Goal: Check status: Check status

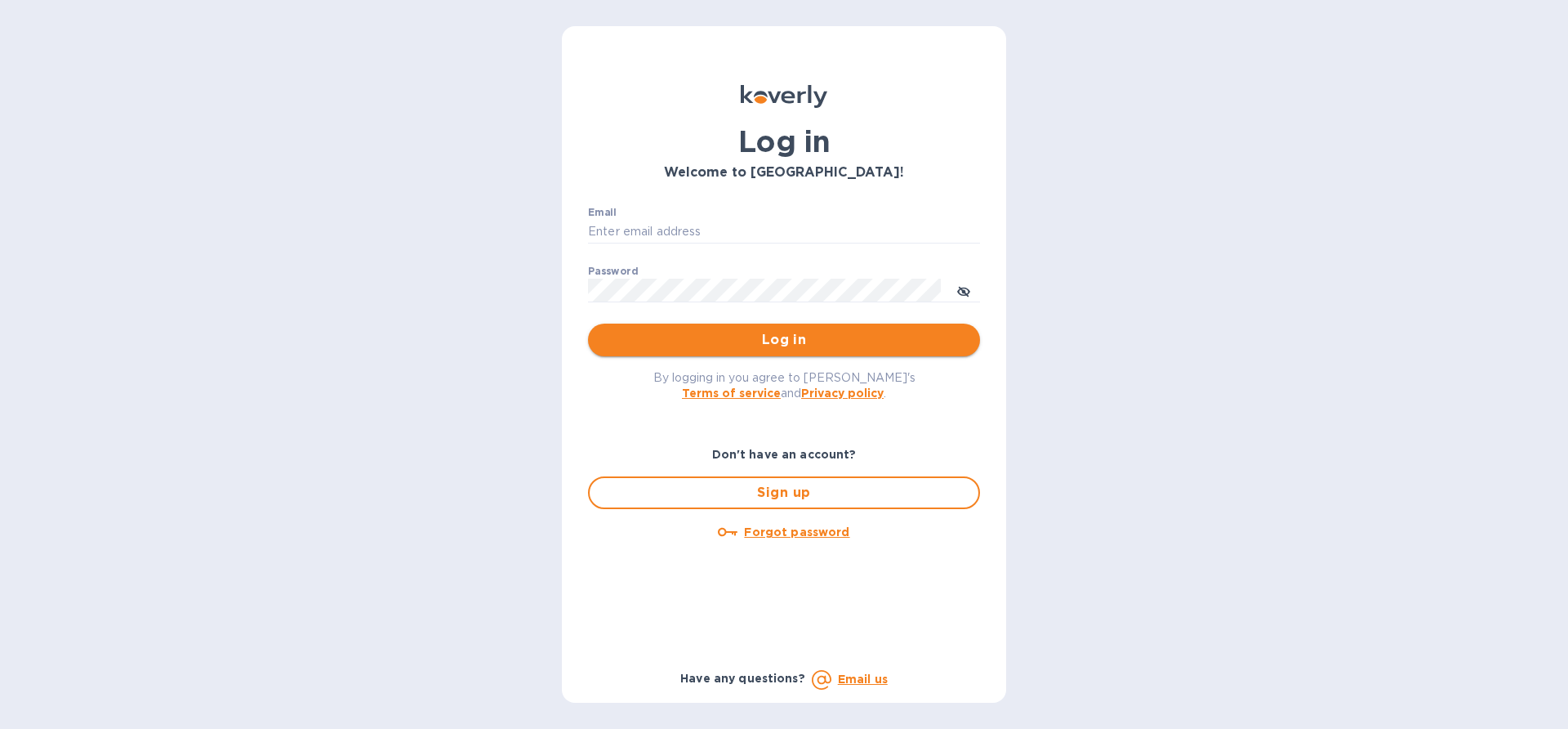
type input "[EMAIL_ADDRESS][DOMAIN_NAME]"
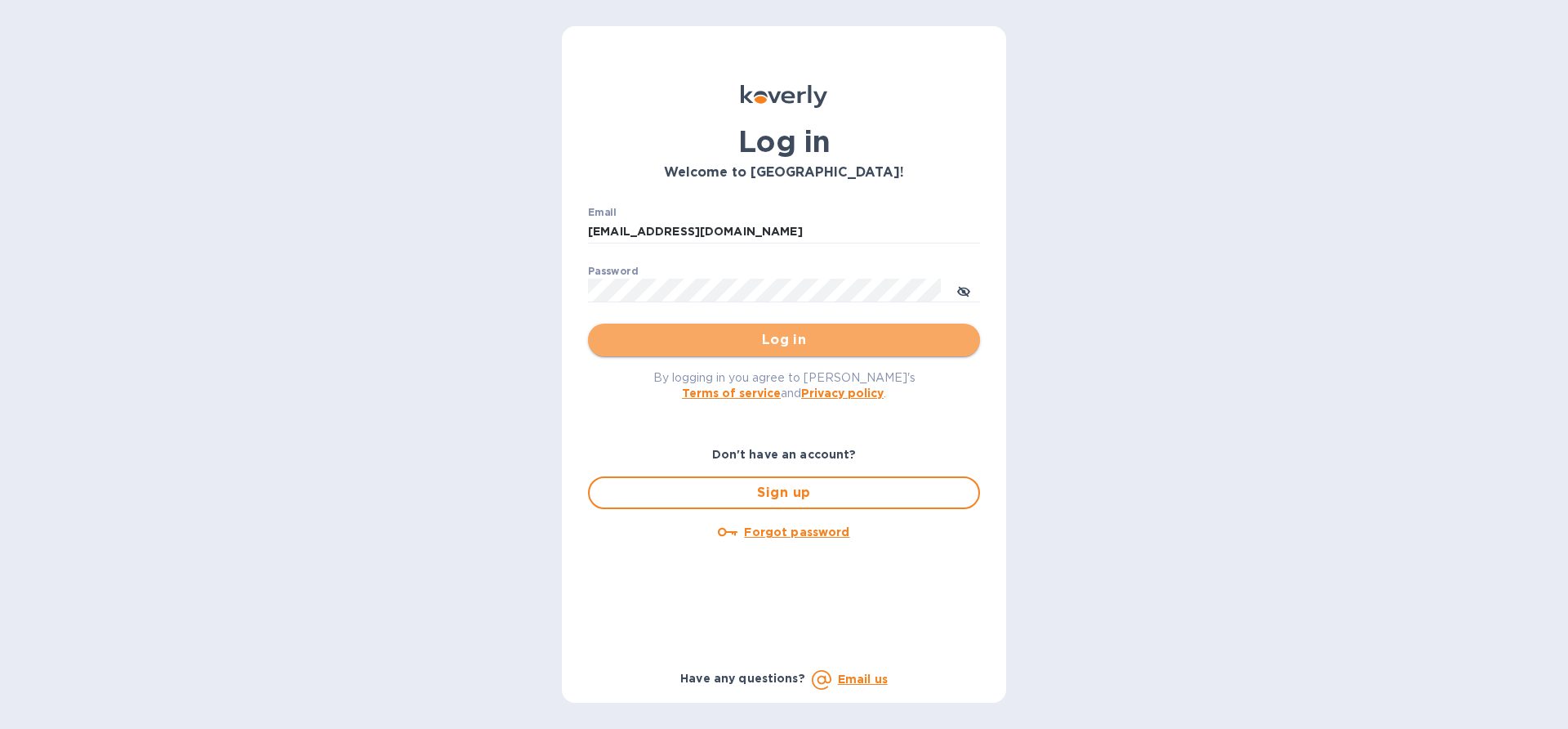
click at [765, 355] on button "Log in" at bounding box center [784, 340] width 392 height 33
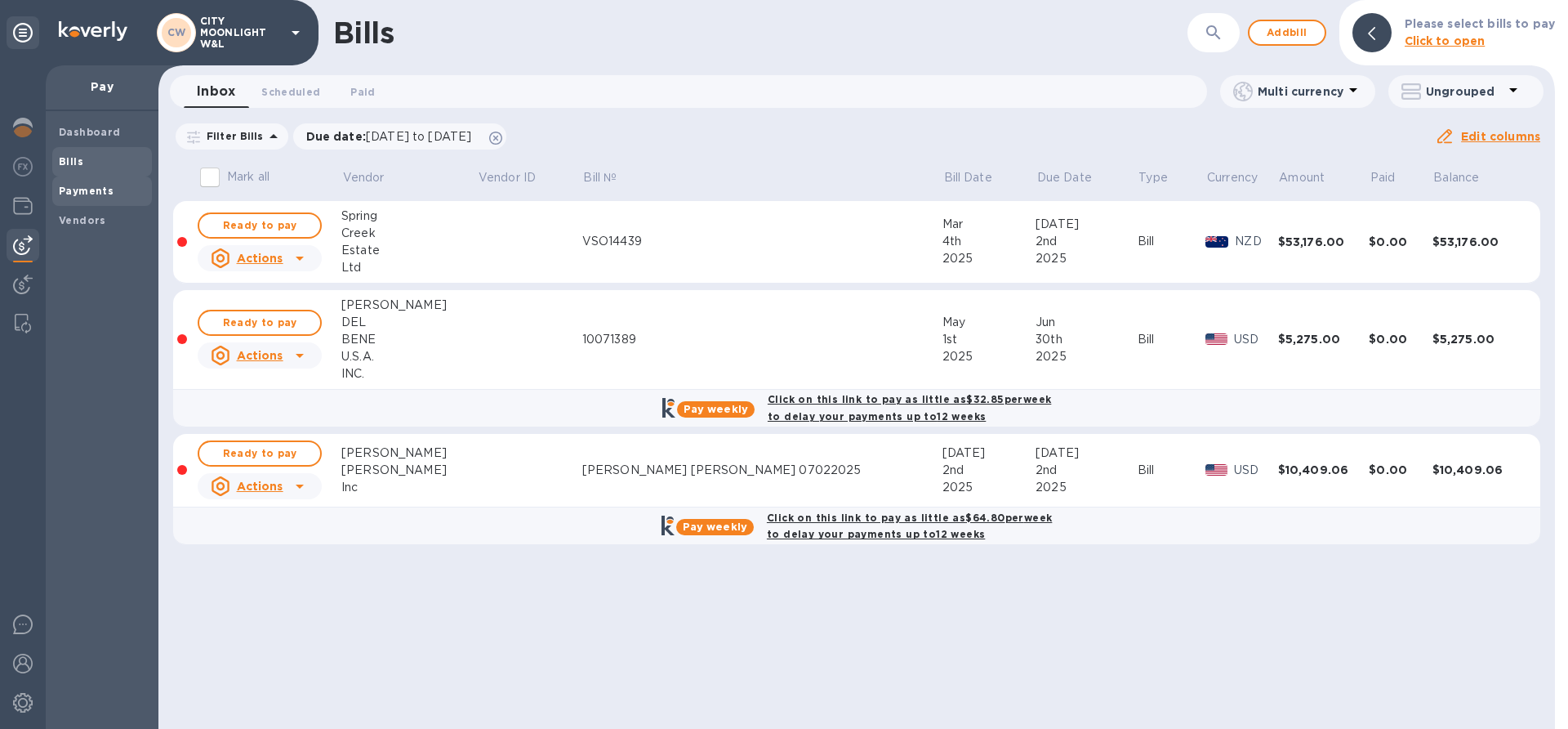
click at [75, 195] on b "Payments" at bounding box center [86, 190] width 55 height 12
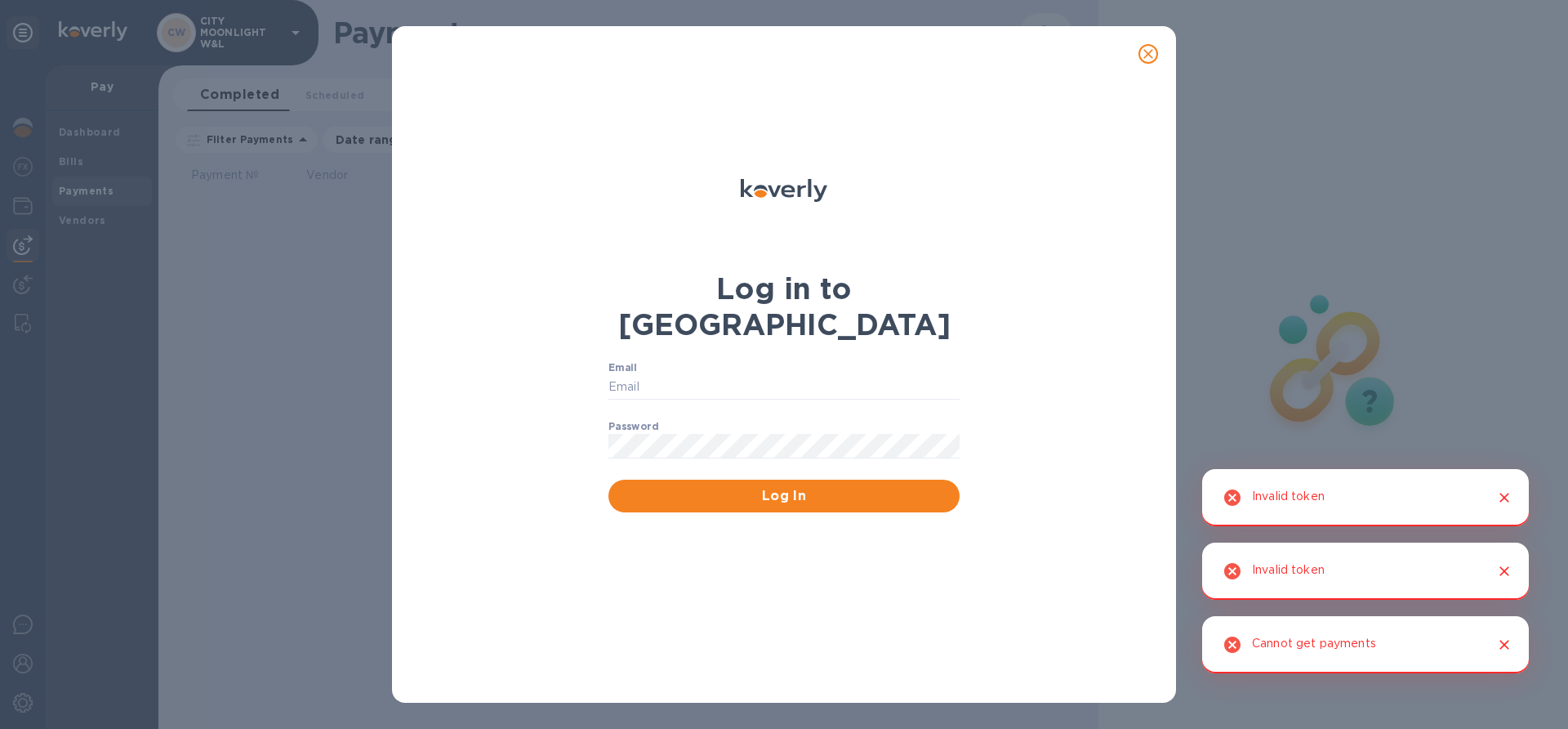
click at [252, 36] on div "Log in to Koverly Email ​ Password ​ Log In" at bounding box center [784, 364] width 1568 height 729
type input "edali.g@citymoonlight.com"
click at [776, 486] on span "Log In" at bounding box center [784, 495] width 325 height 20
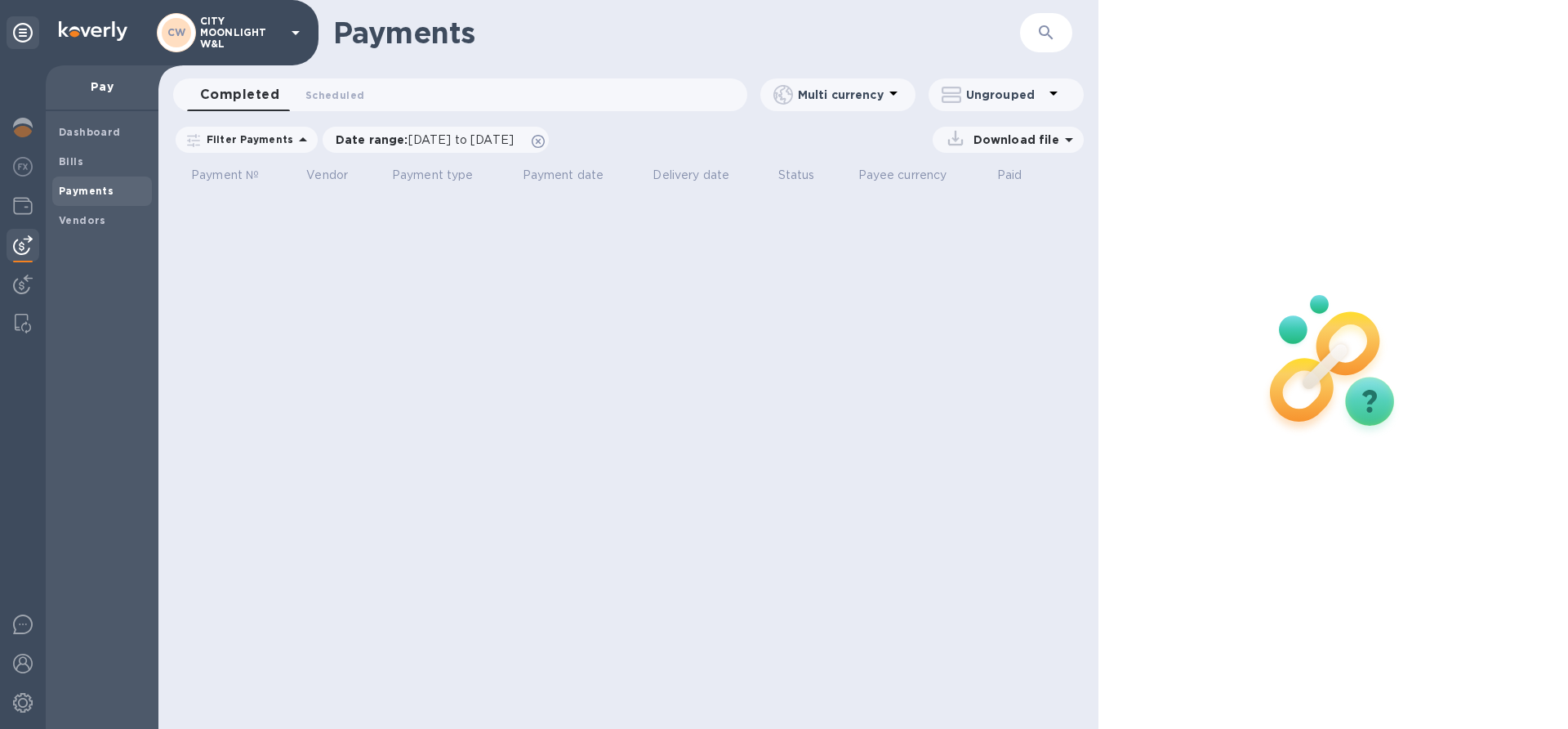
click at [567, 331] on div "Payments ​ Completed 0 Scheduled 0 Multi currency Ungrouped Filter Payments Dat…" at bounding box center [629, 364] width 940 height 729
click at [549, 140] on div "Date range : 07/25/2025 to 08/26/2025" at bounding box center [436, 139] width 226 height 26
click at [545, 140] on icon at bounding box center [538, 141] width 13 height 13
click at [252, 21] on p "CITY MOONLIGHT W&L" at bounding box center [241, 33] width 81 height 35
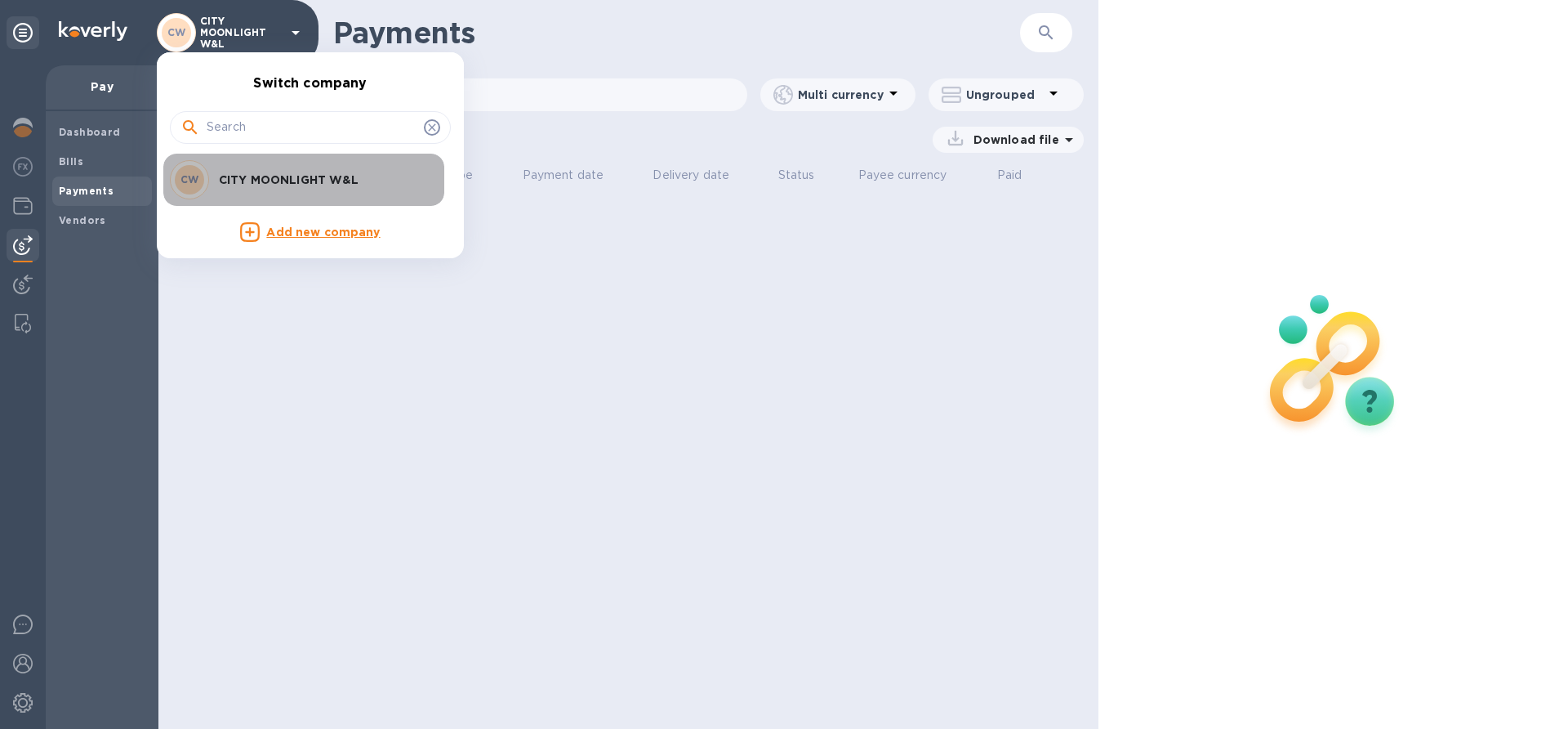
click at [244, 186] on p "CITY MOONLIGHT W&L" at bounding box center [322, 179] width 206 height 16
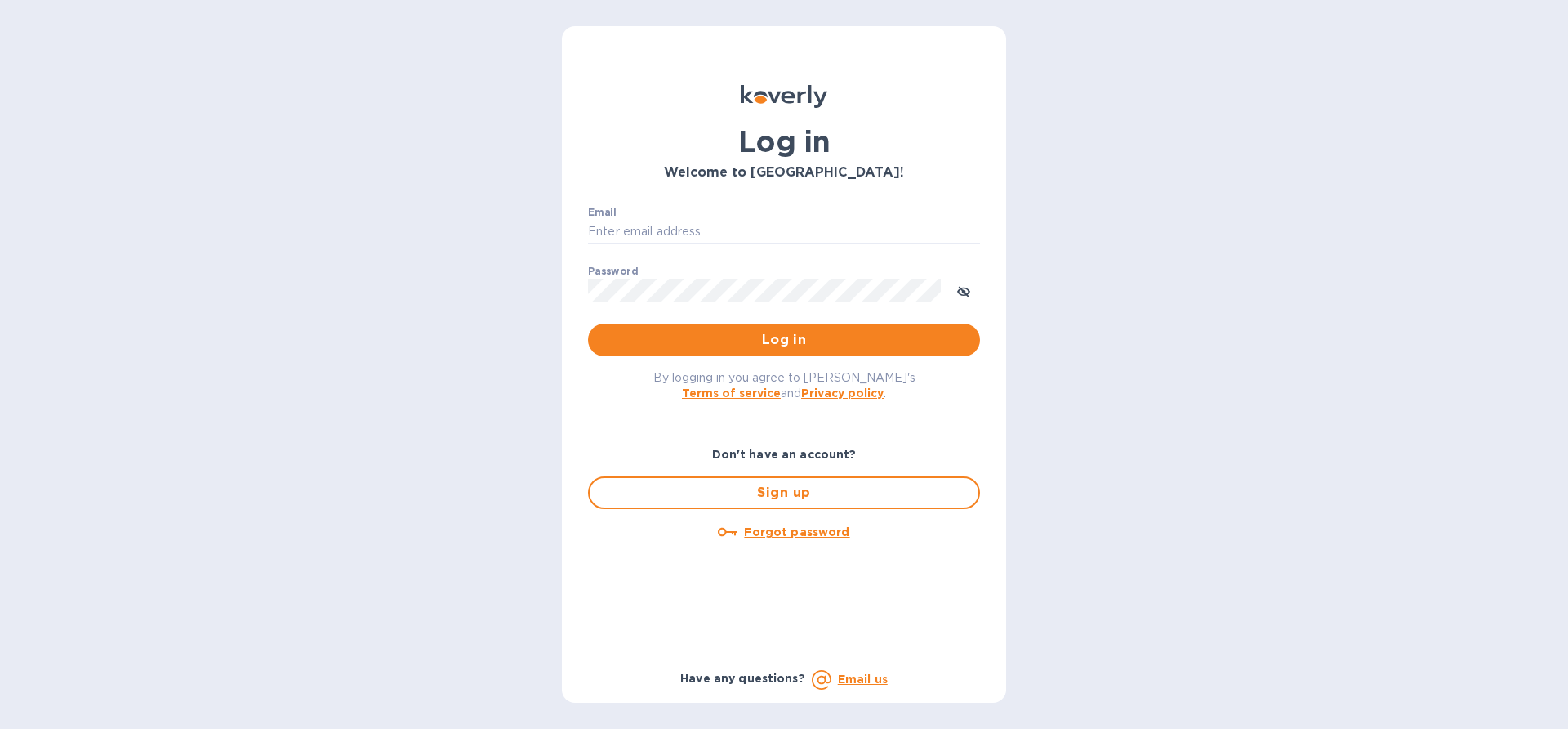
type input "edali.g@citymoonlight.com"
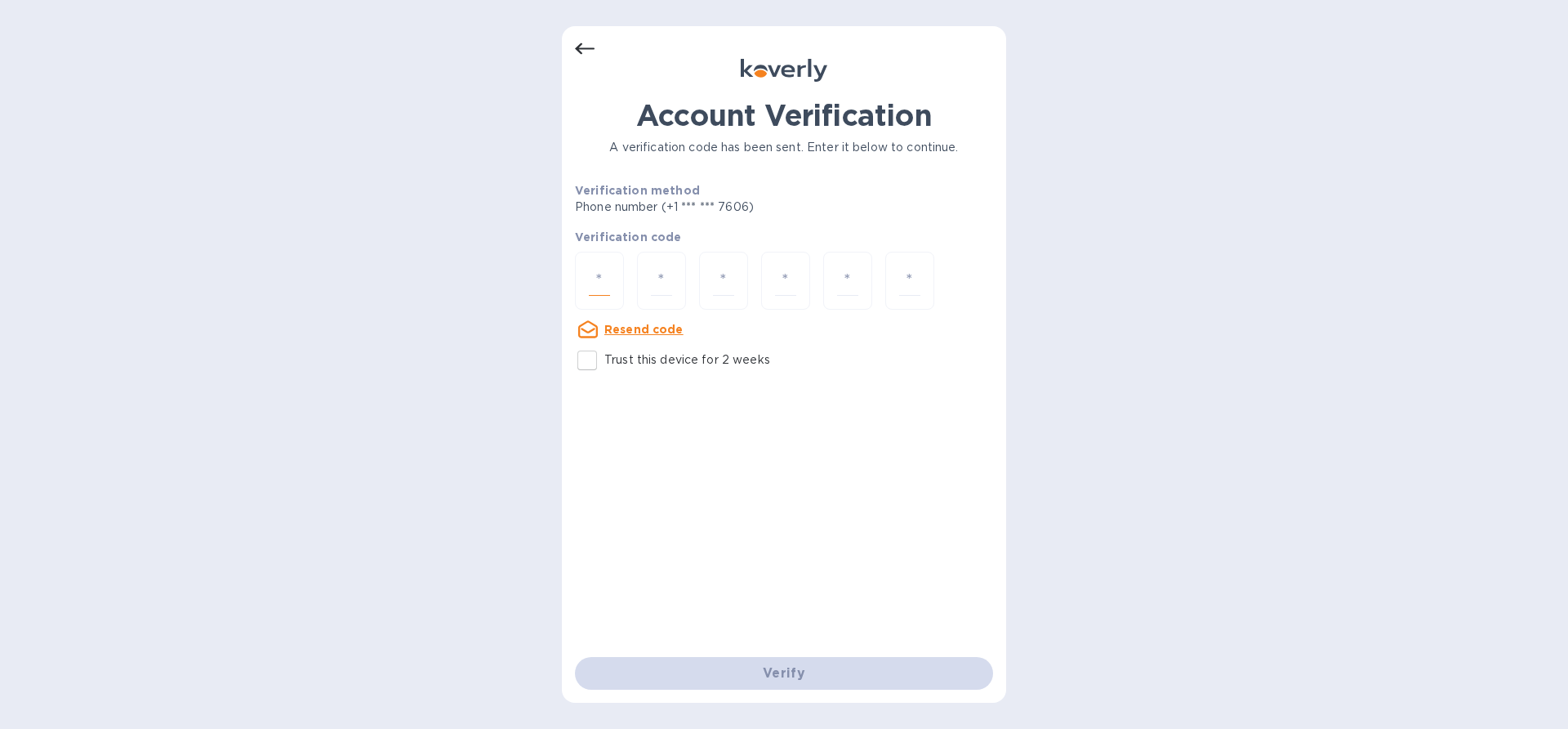
click at [592, 282] on input "number" at bounding box center [599, 281] width 22 height 30
paste input "5"
type input "5"
type input "0"
type input "4"
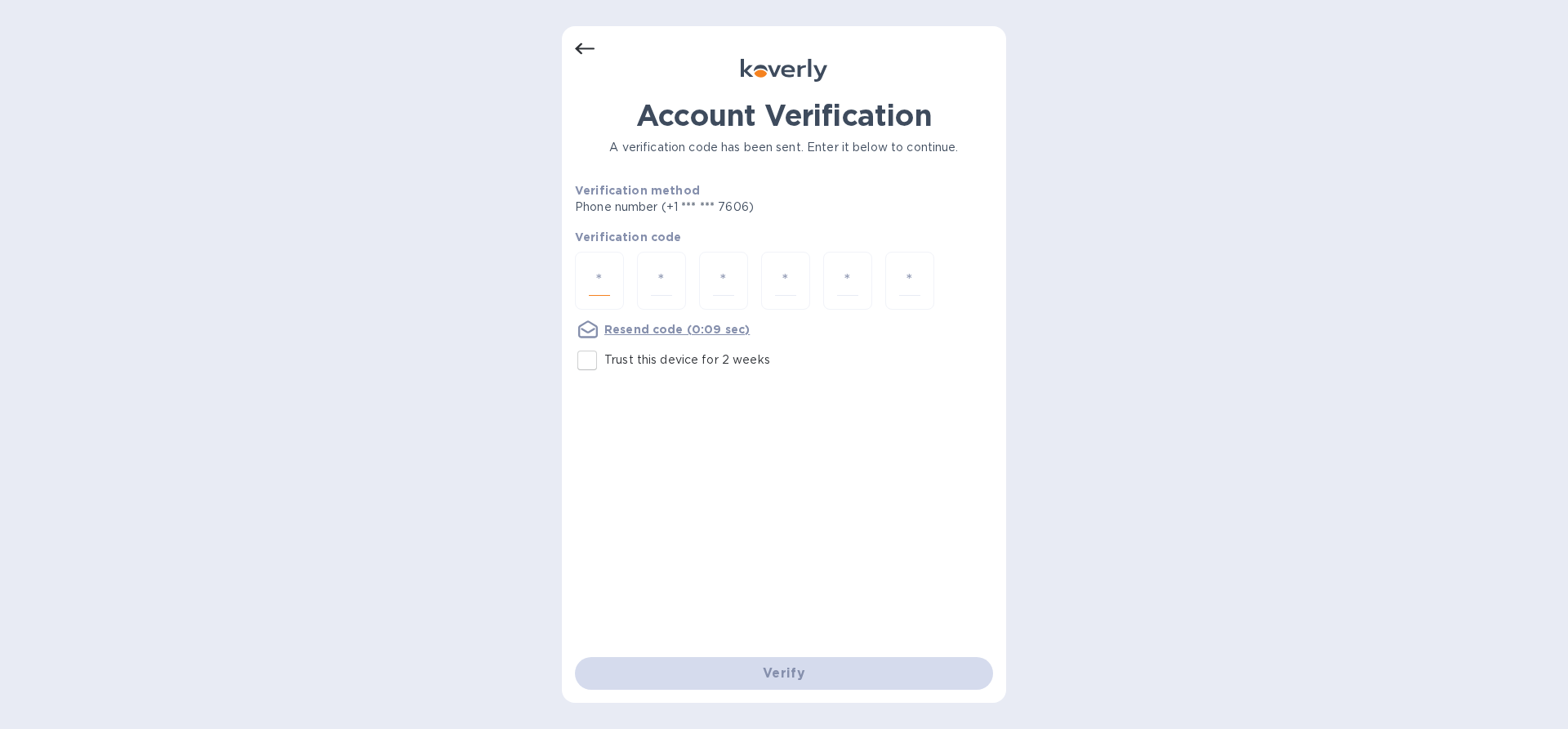
type input "5"
type input "6"
type input "8"
click at [590, 390] on input "Trust this device for 2 weeks" at bounding box center [588, 390] width 35 height 35
checkbox input "true"
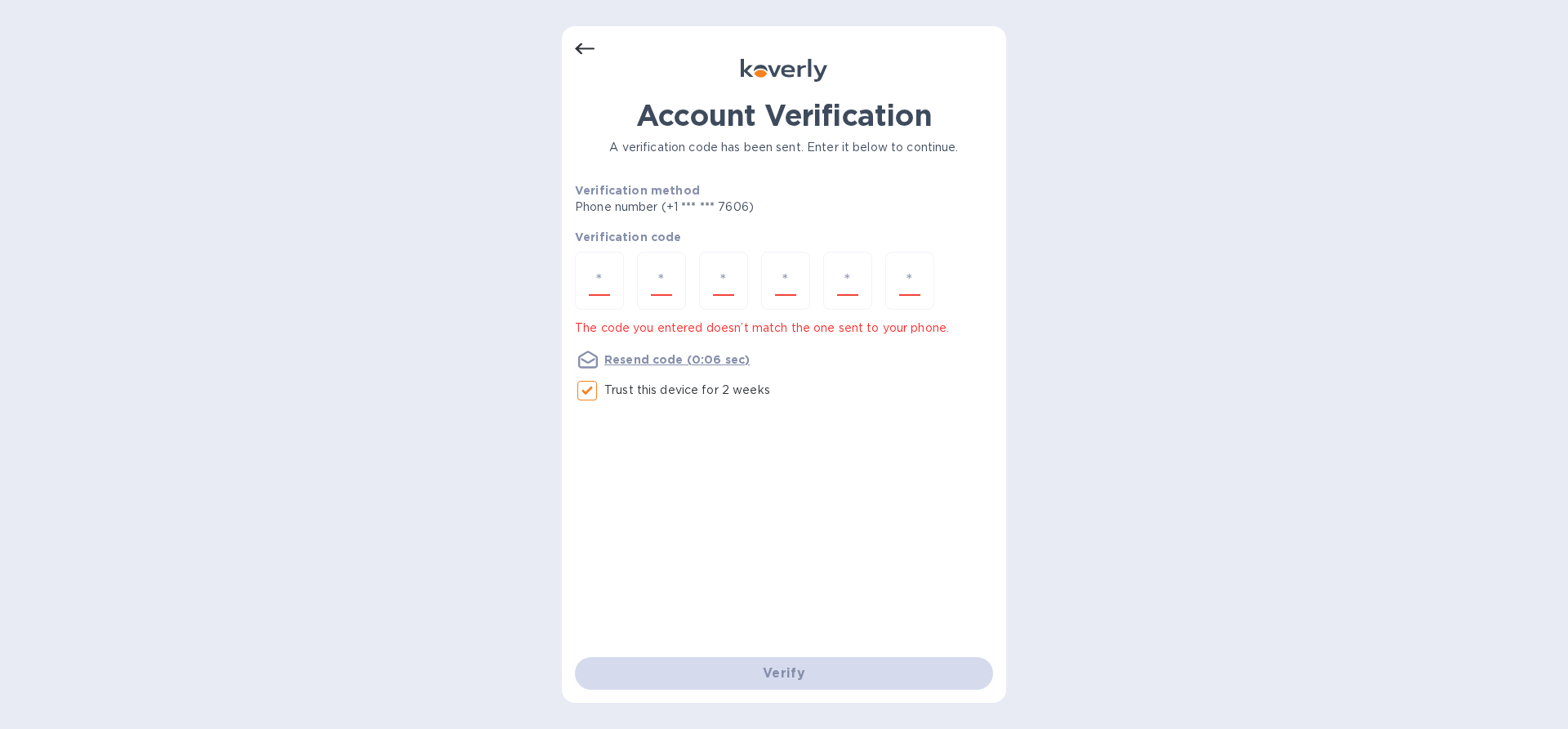
click at [797, 663] on div "Verify" at bounding box center [784, 673] width 431 height 46
click at [788, 483] on div "Account Verification A verification code has been sent. Enter it below to conti…" at bounding box center [784, 377] width 418 height 558
drag, startPoint x: 915, startPoint y: 283, endPoint x: 543, endPoint y: 277, distance: 372.0
click at [543, 277] on div "Account Verification A verification code has been sent. Enter it below to conti…" at bounding box center [784, 364] width 1568 height 729
paste input "2"
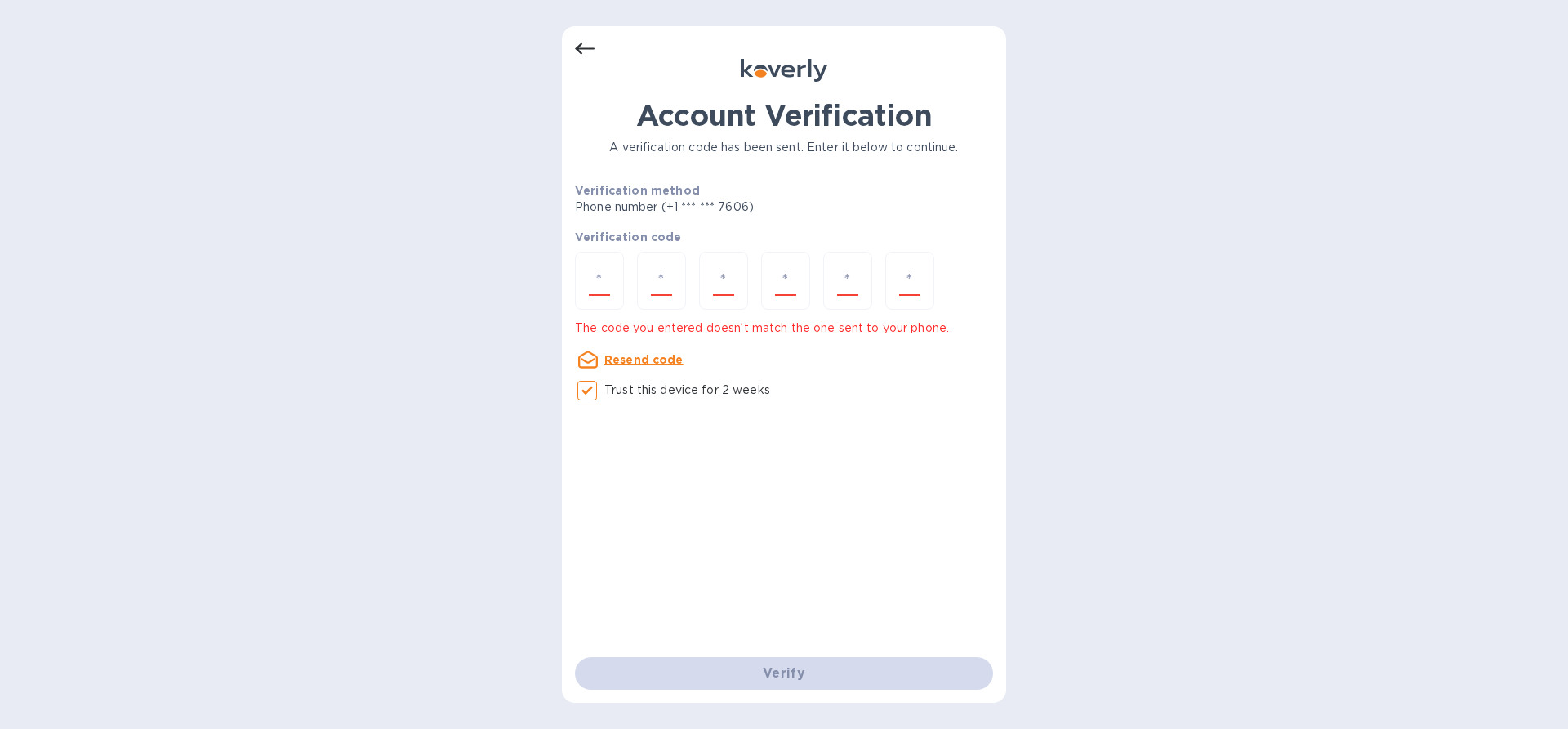
type input "2"
type input "3"
type input "5"
type input "4"
type input "5"
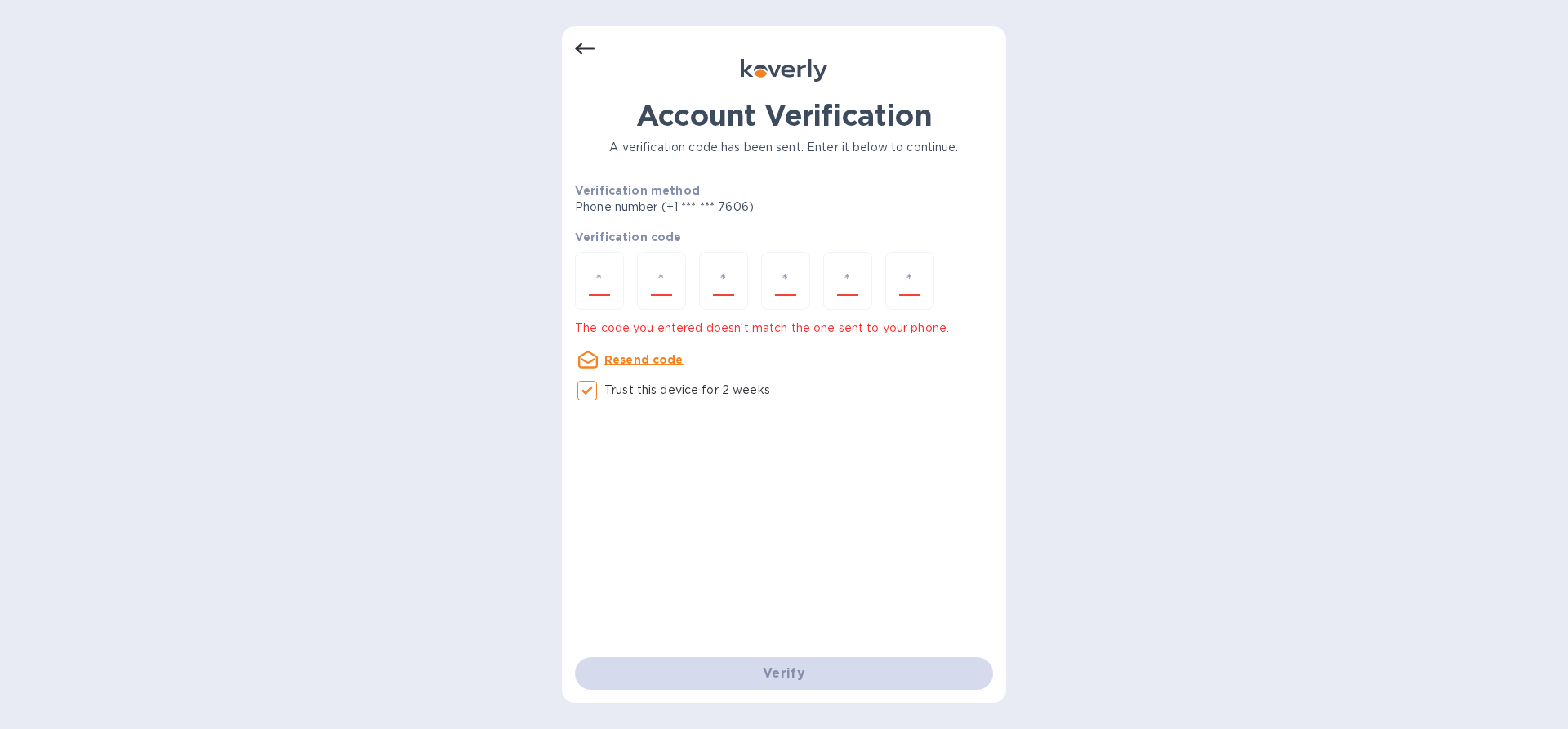
type input "1"
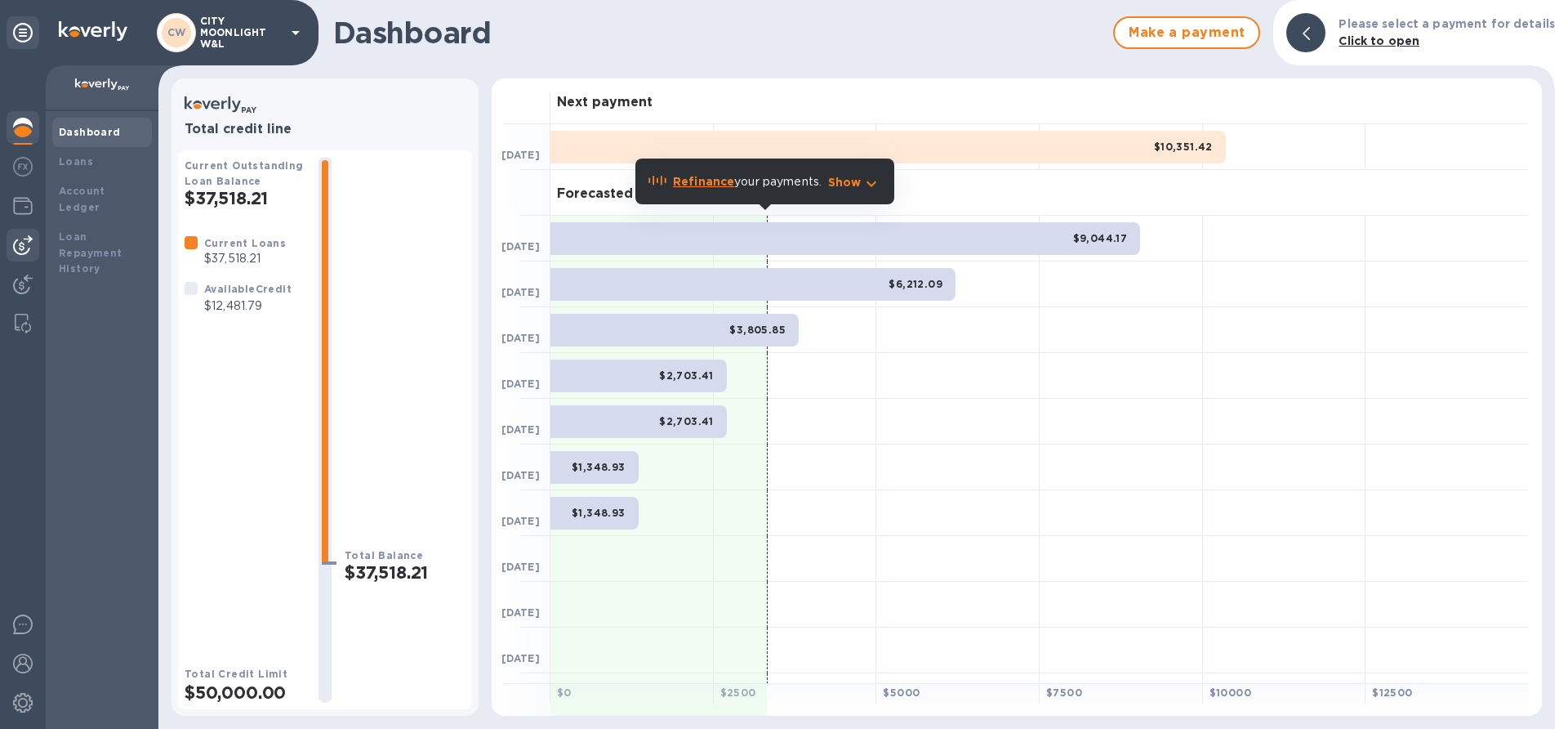
click at [23, 241] on img at bounding box center [23, 245] width 20 height 20
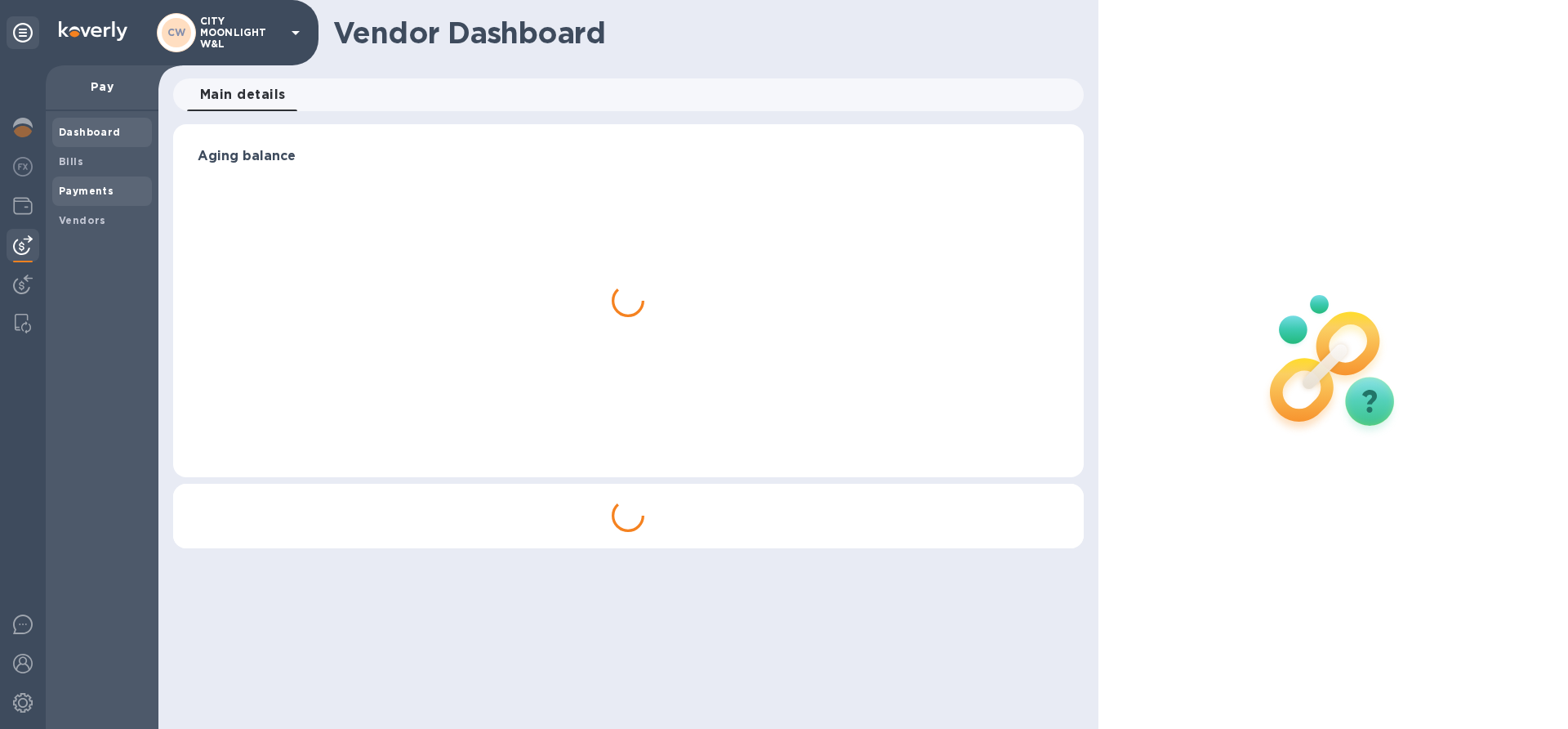
click at [88, 181] on div "Payments" at bounding box center [101, 191] width 100 height 29
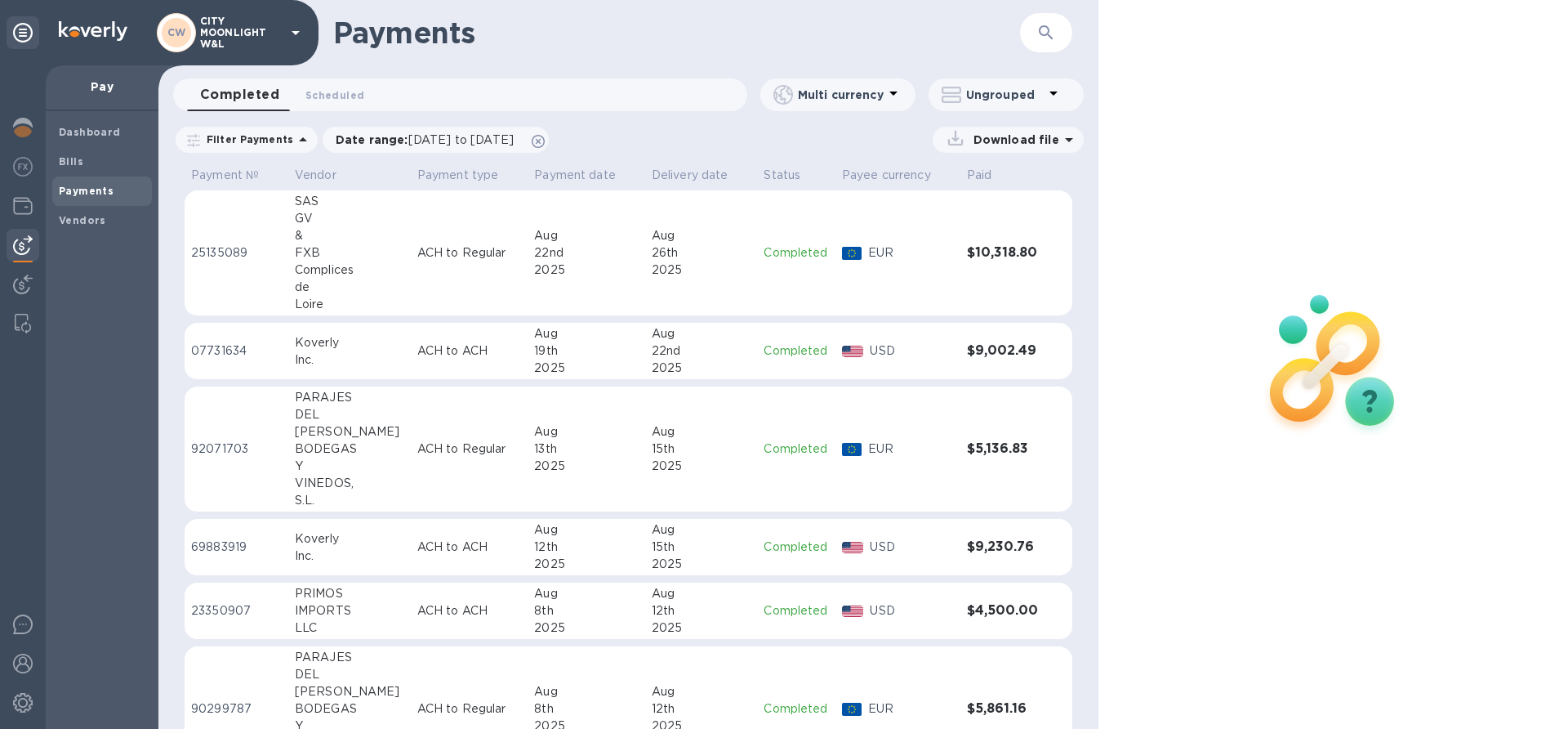
click at [414, 235] on td "ACH to Regular" at bounding box center [470, 253] width 118 height 126
